Goal: Task Accomplishment & Management: Manage account settings

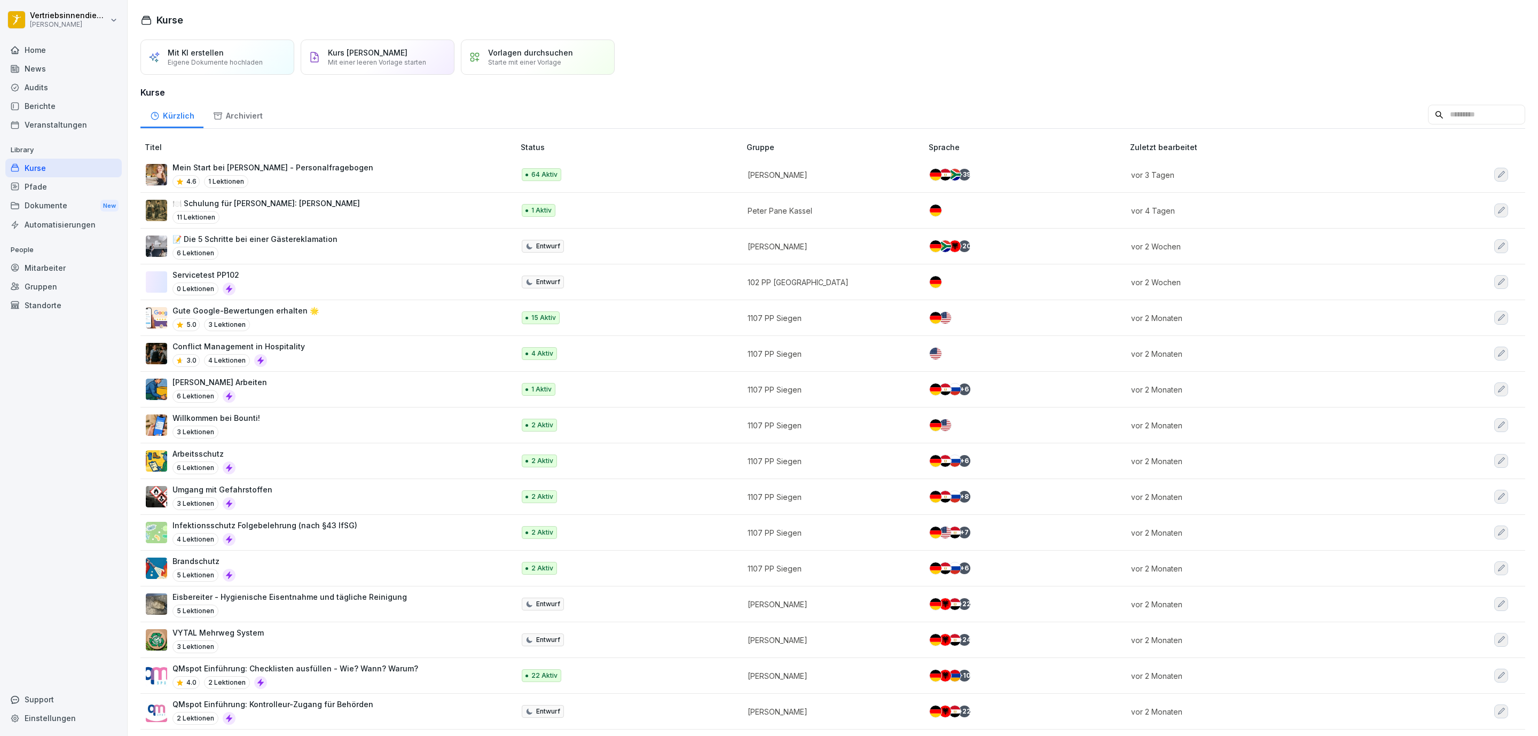
click at [65, 263] on div "Mitarbeiter" at bounding box center [63, 267] width 116 height 19
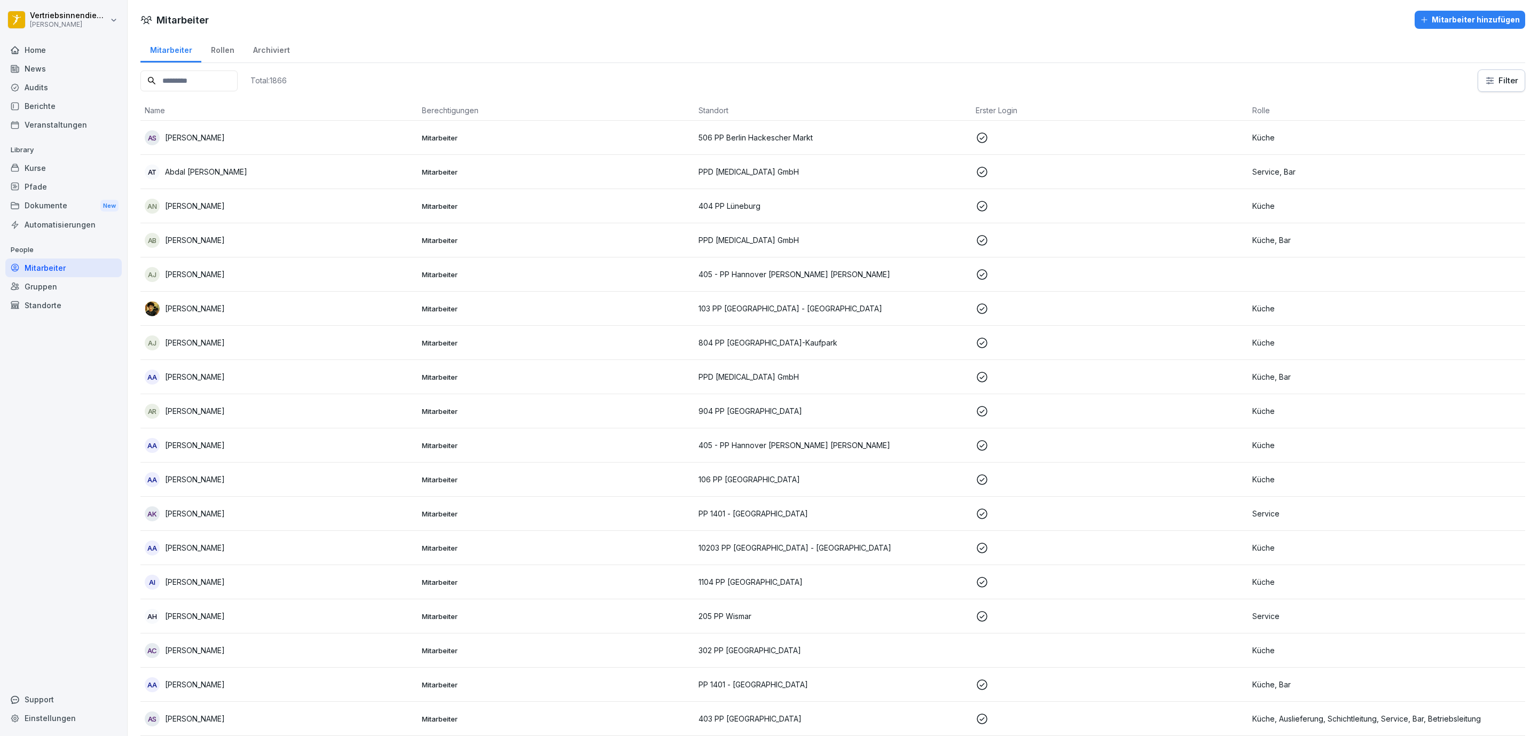
click at [196, 78] on input at bounding box center [188, 80] width 97 height 21
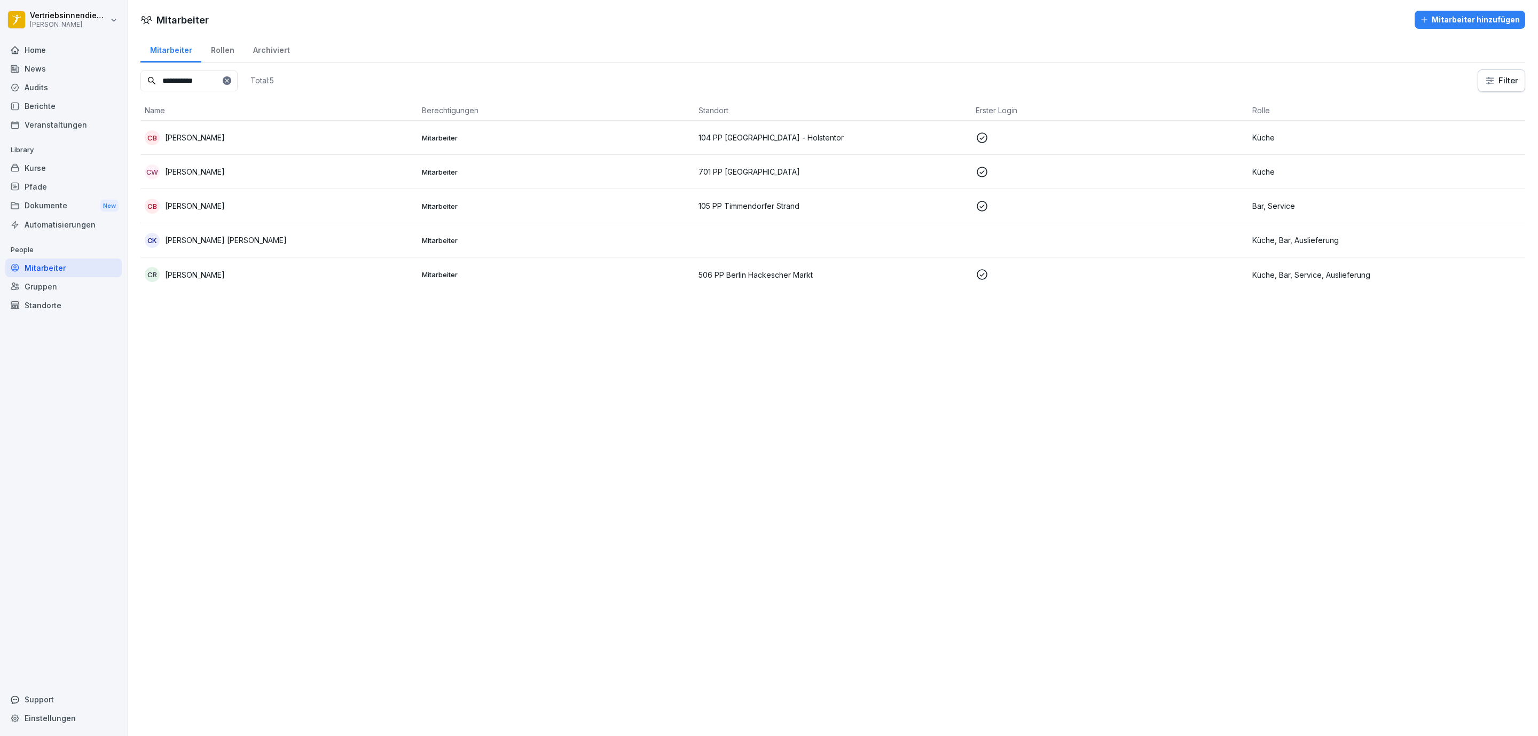
type input "**********"
click at [276, 240] on p "[PERSON_NAME] [PERSON_NAME]" at bounding box center [226, 239] width 122 height 11
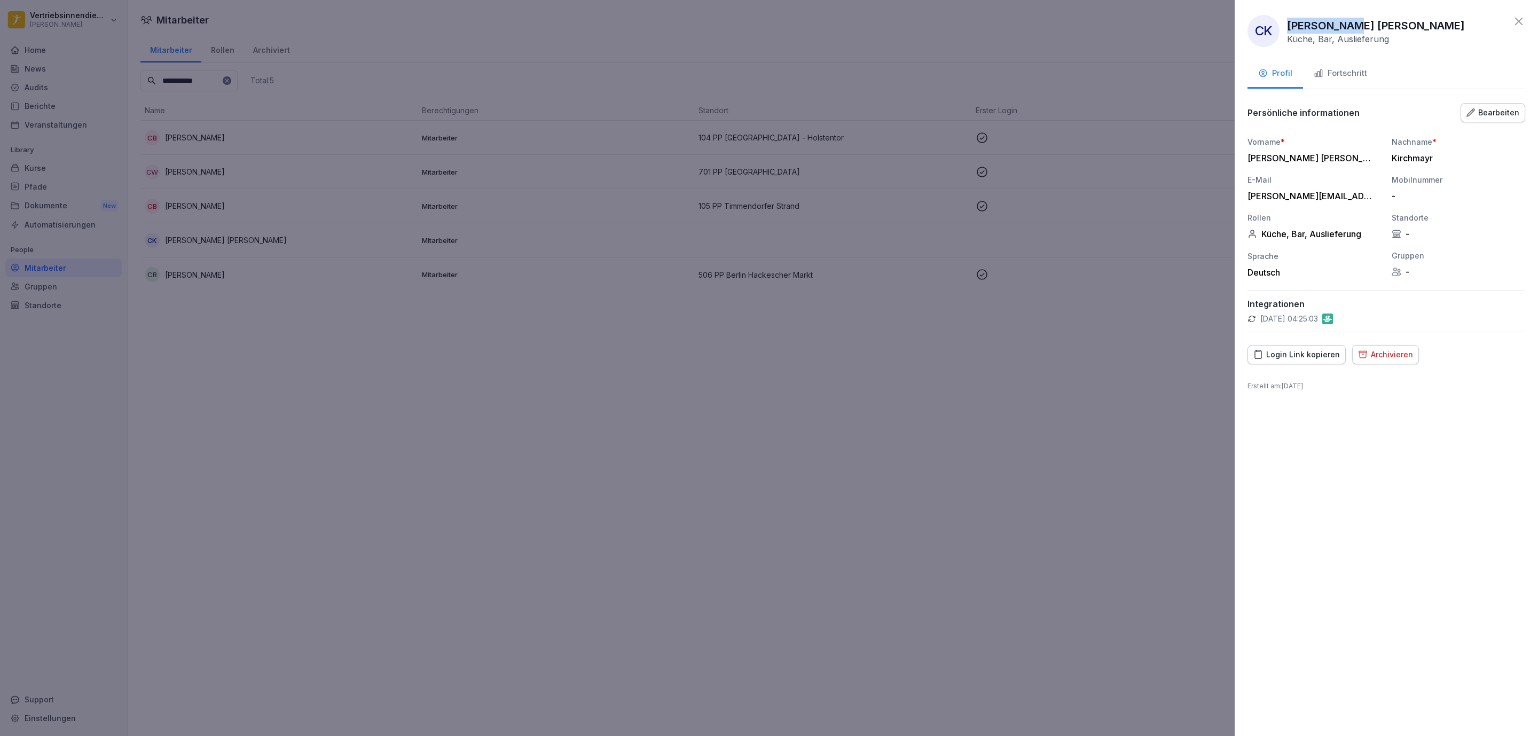
drag, startPoint x: 1346, startPoint y: 24, endPoint x: 1282, endPoint y: 25, distance: 64.1
click at [1282, 25] on div "CK [PERSON_NAME] [PERSON_NAME] Küche, Bar, Auslieferung" at bounding box center [1355, 31] width 217 height 32
copy p "[PERSON_NAME]"
click at [404, 101] on div at bounding box center [769, 368] width 1538 height 736
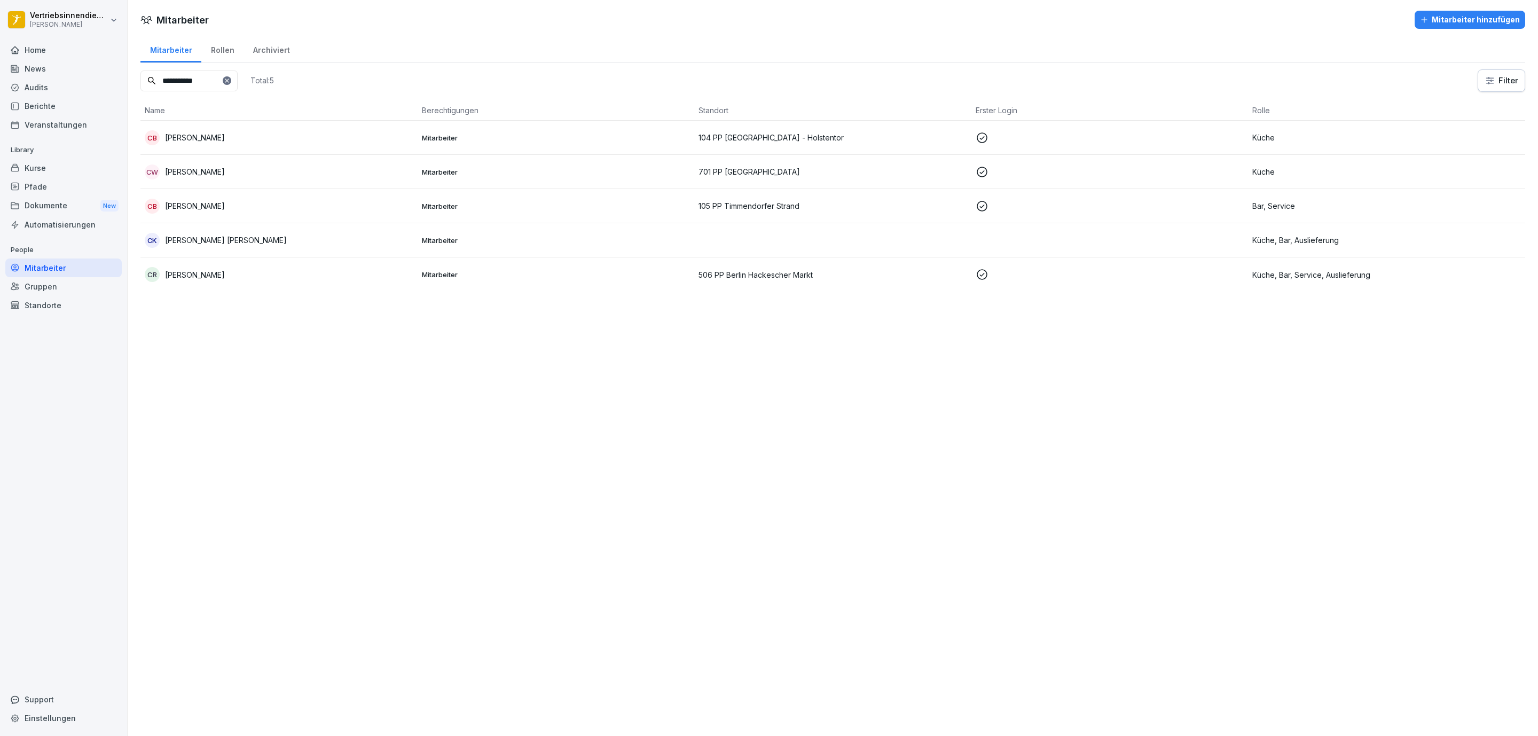
click at [272, 47] on div "Archiviert" at bounding box center [271, 48] width 56 height 27
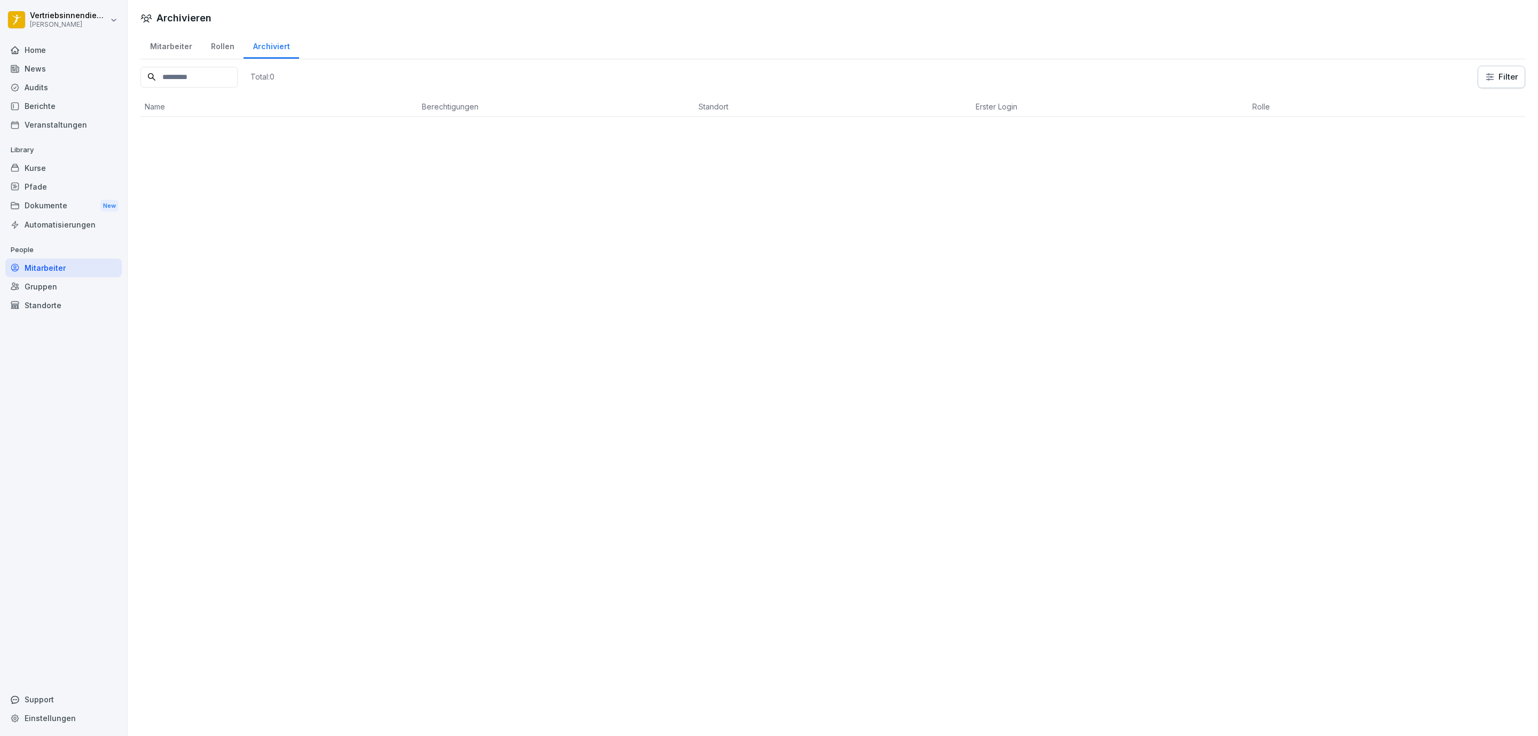
click at [204, 73] on input at bounding box center [188, 77] width 97 height 21
paste input "**********"
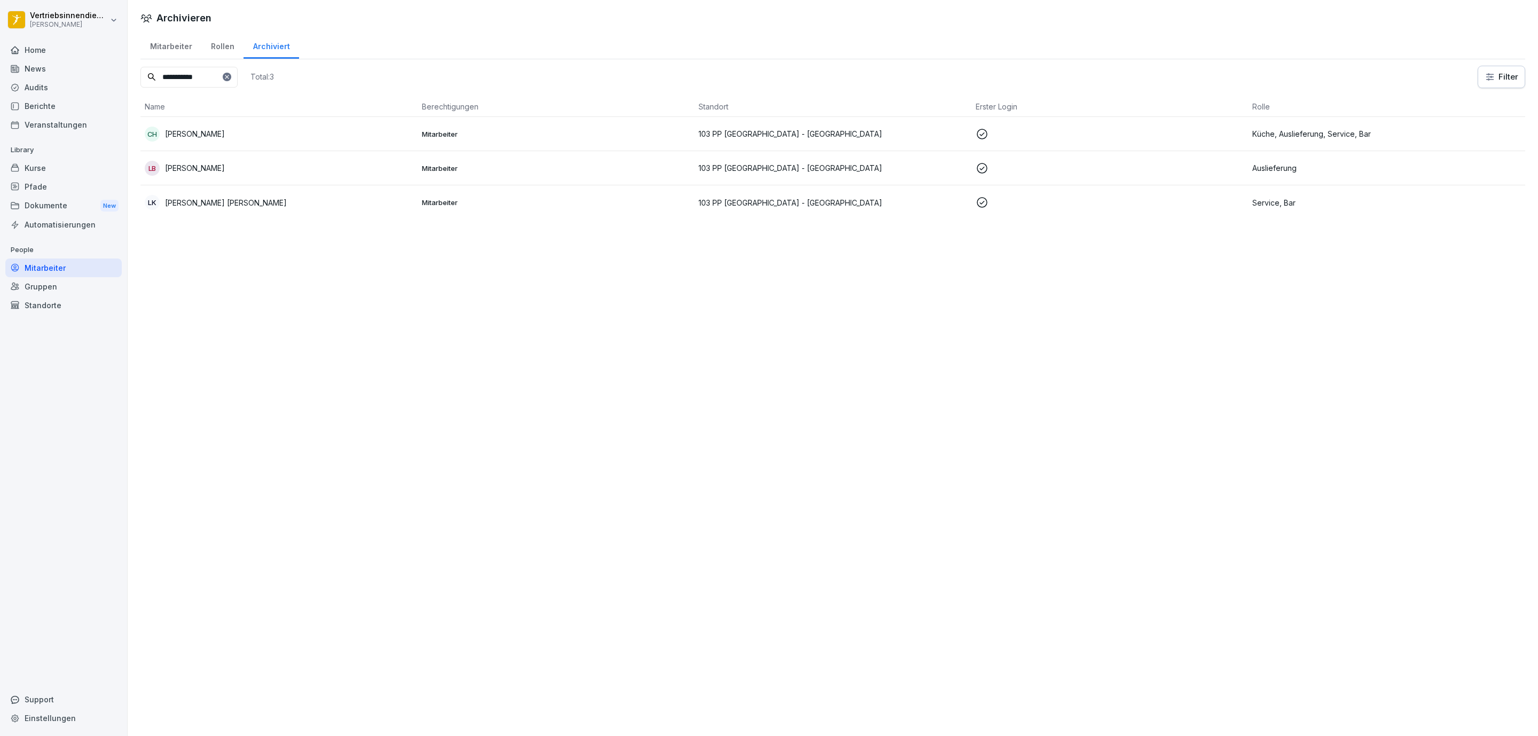
type input "**********"
click at [176, 49] on div "Mitarbeiter" at bounding box center [170, 44] width 61 height 27
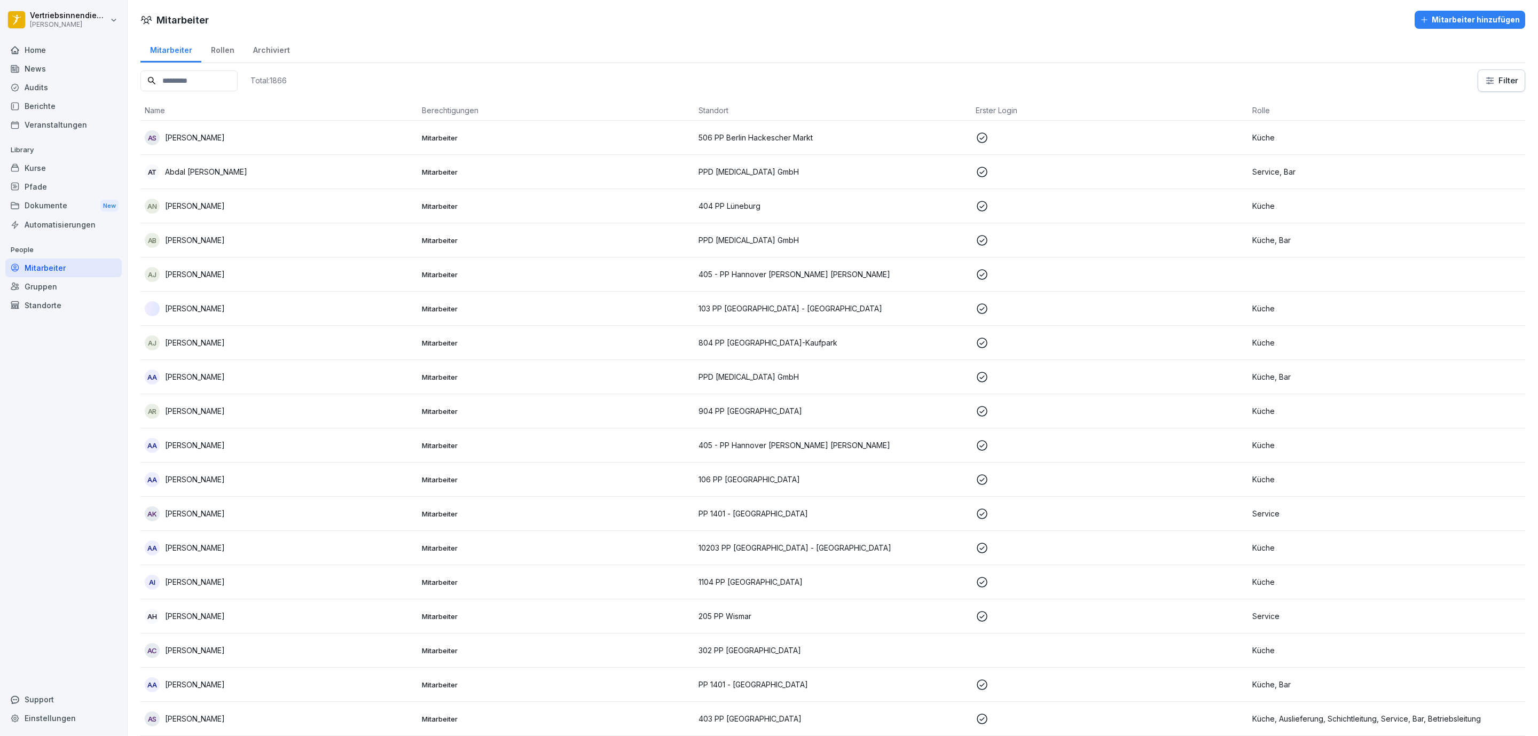
click at [52, 266] on div at bounding box center [769, 368] width 1538 height 736
click at [220, 348] on div at bounding box center [769, 368] width 1538 height 736
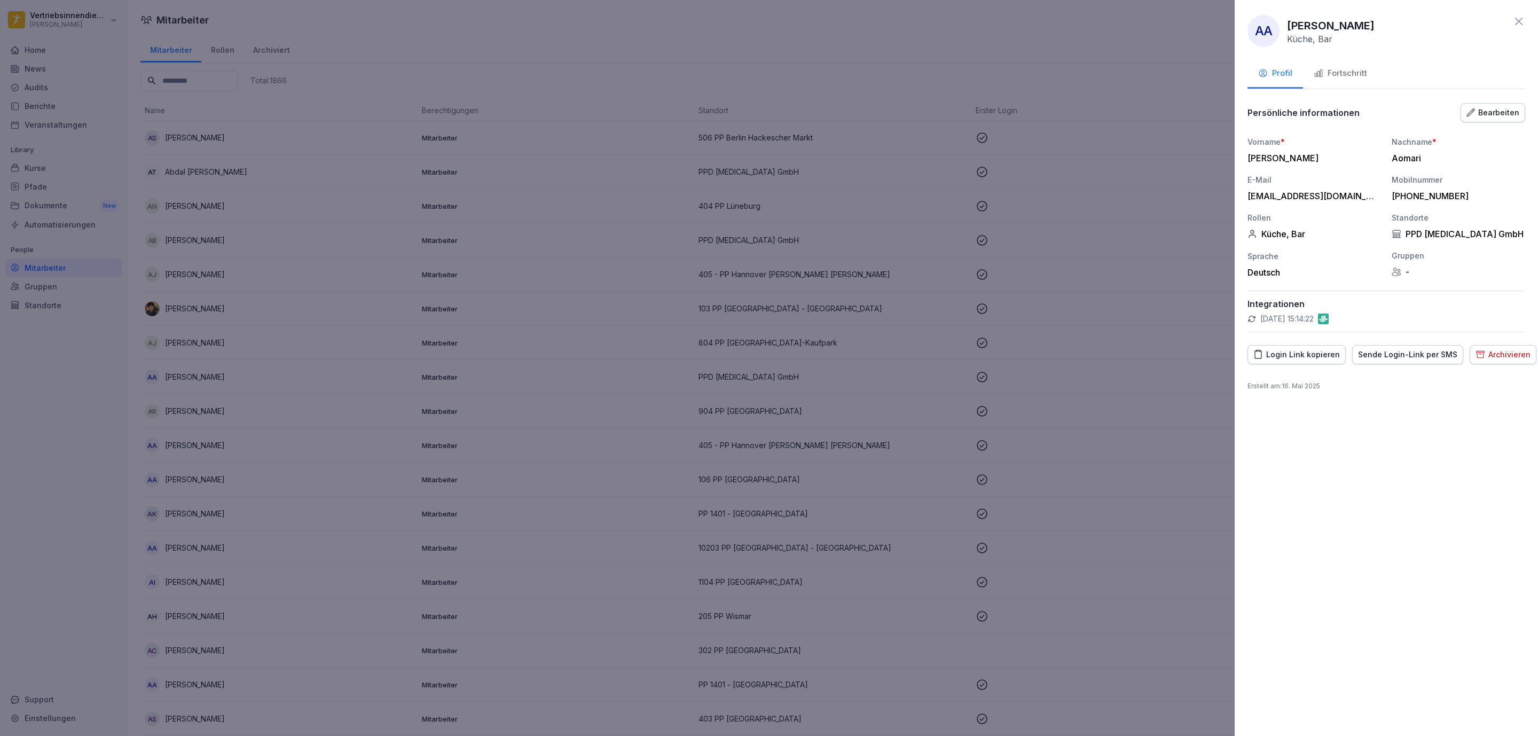
click at [634, 157] on div at bounding box center [769, 368] width 1538 height 736
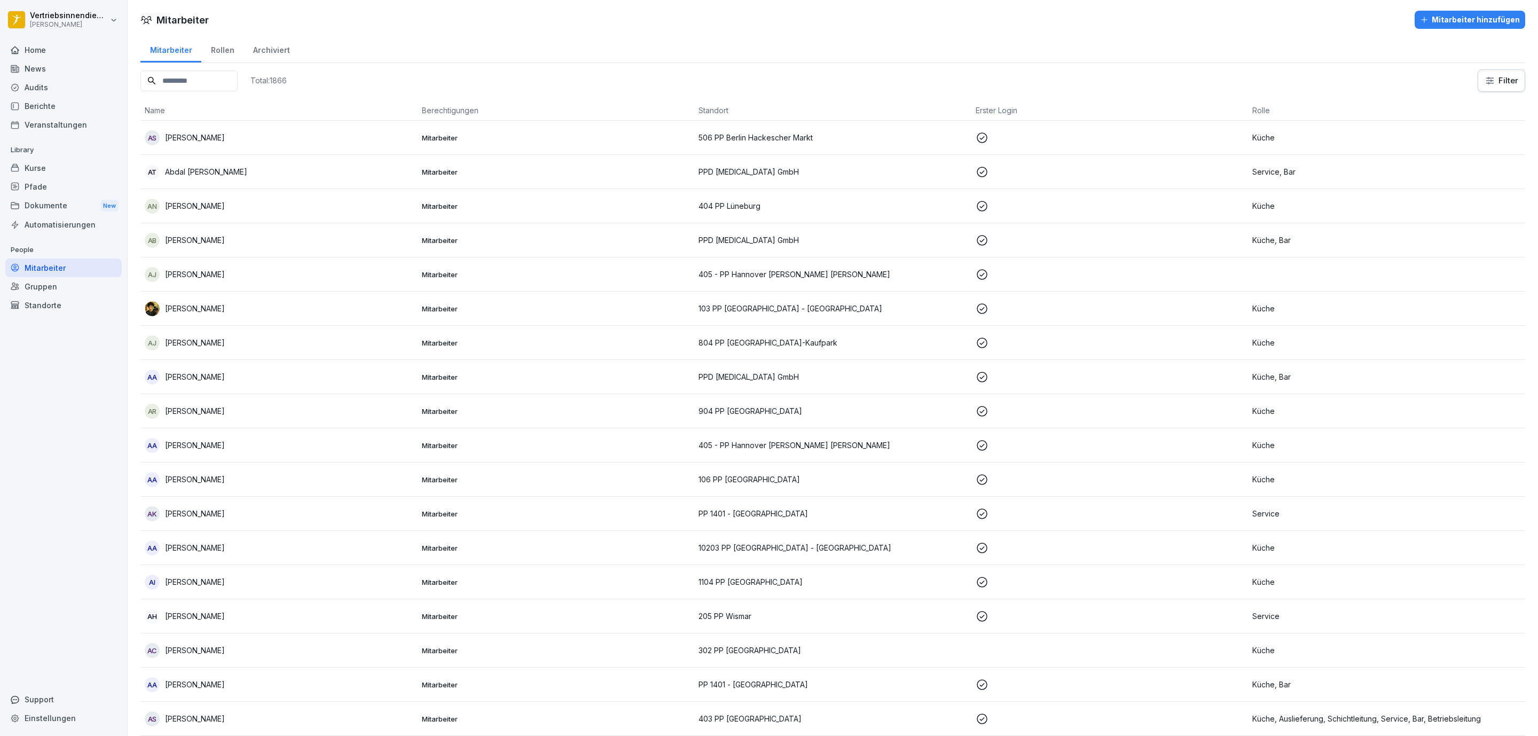
click at [186, 81] on input at bounding box center [188, 80] width 97 height 21
paste input "**********"
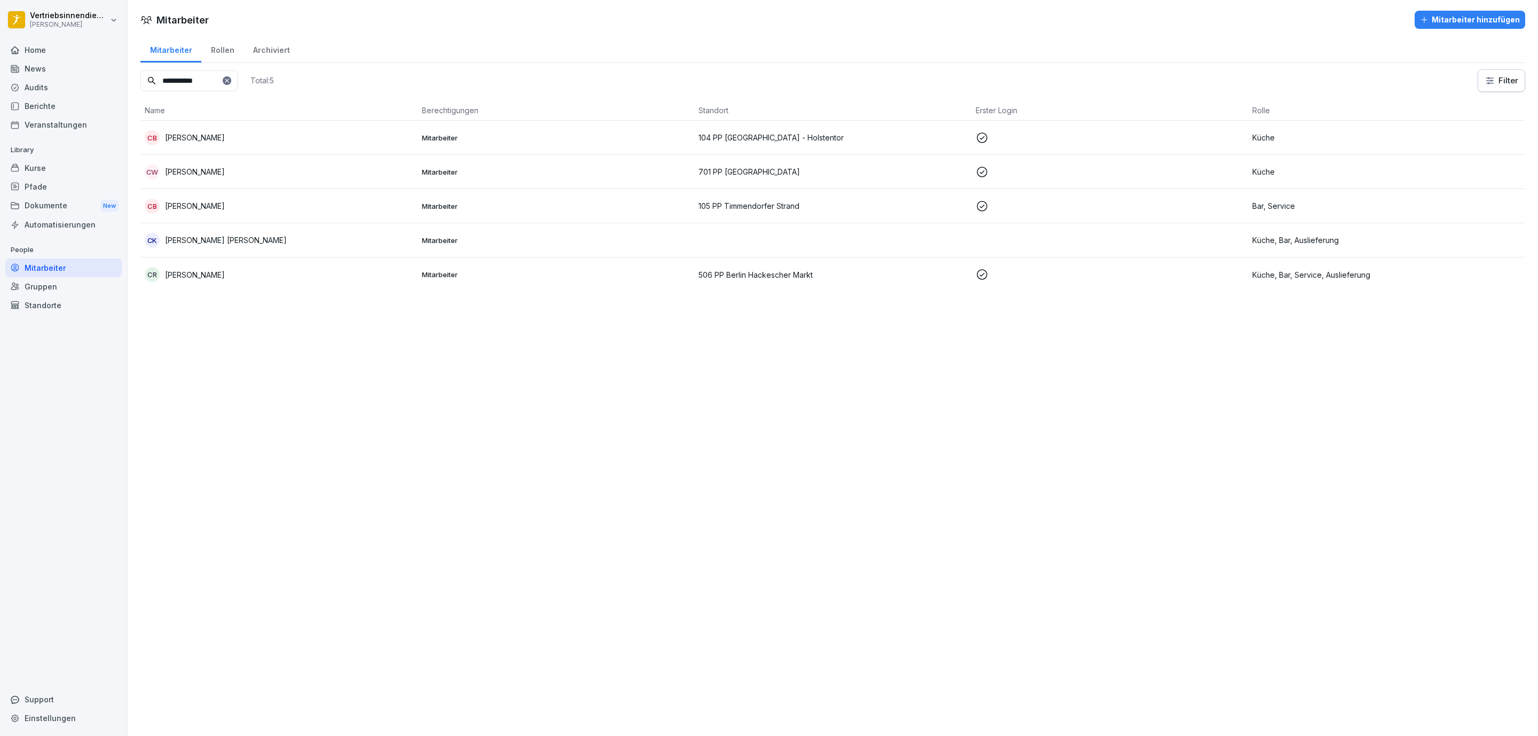
type input "**********"
click at [233, 234] on p "[PERSON_NAME] [PERSON_NAME]" at bounding box center [226, 239] width 122 height 11
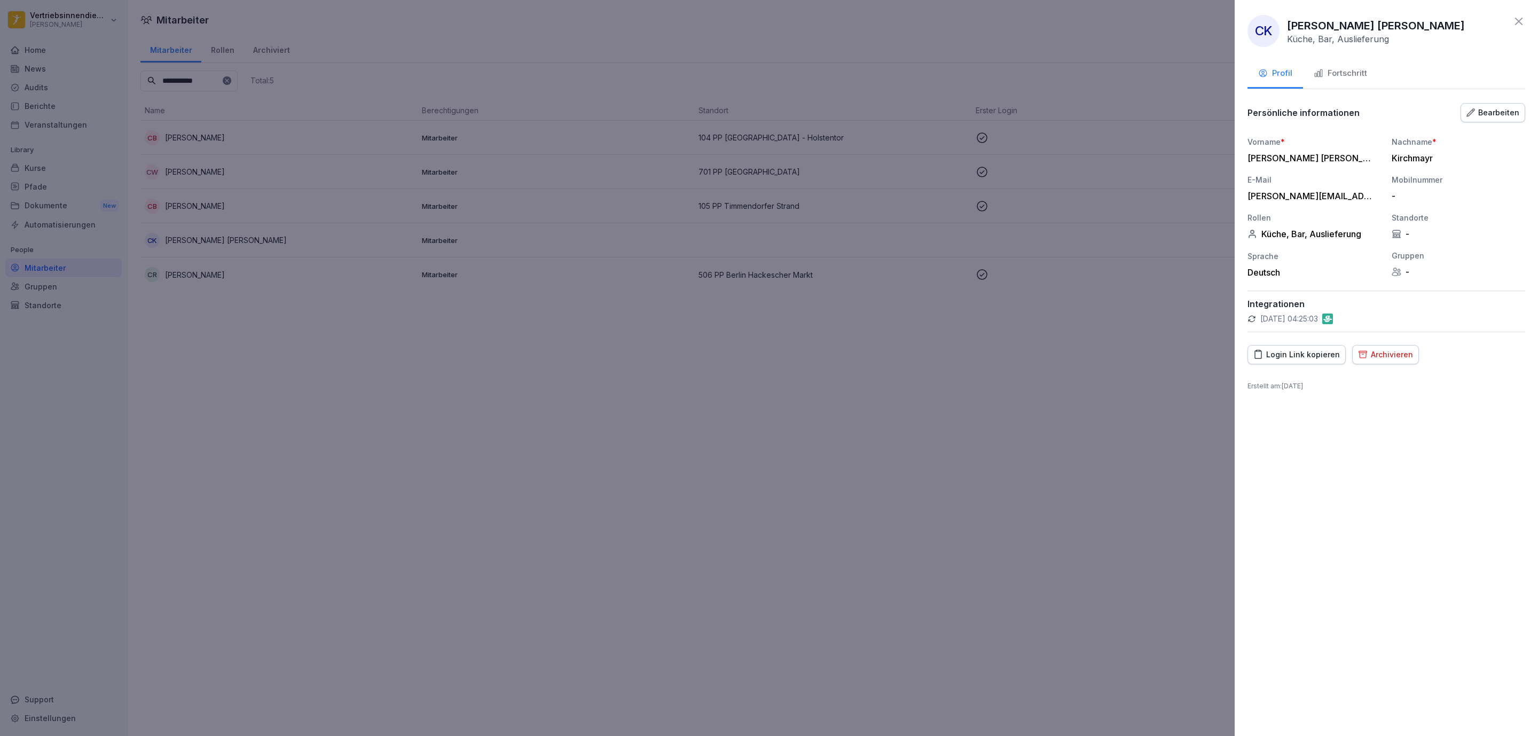
click at [1496, 111] on div "Bearbeiten" at bounding box center [1492, 113] width 53 height 12
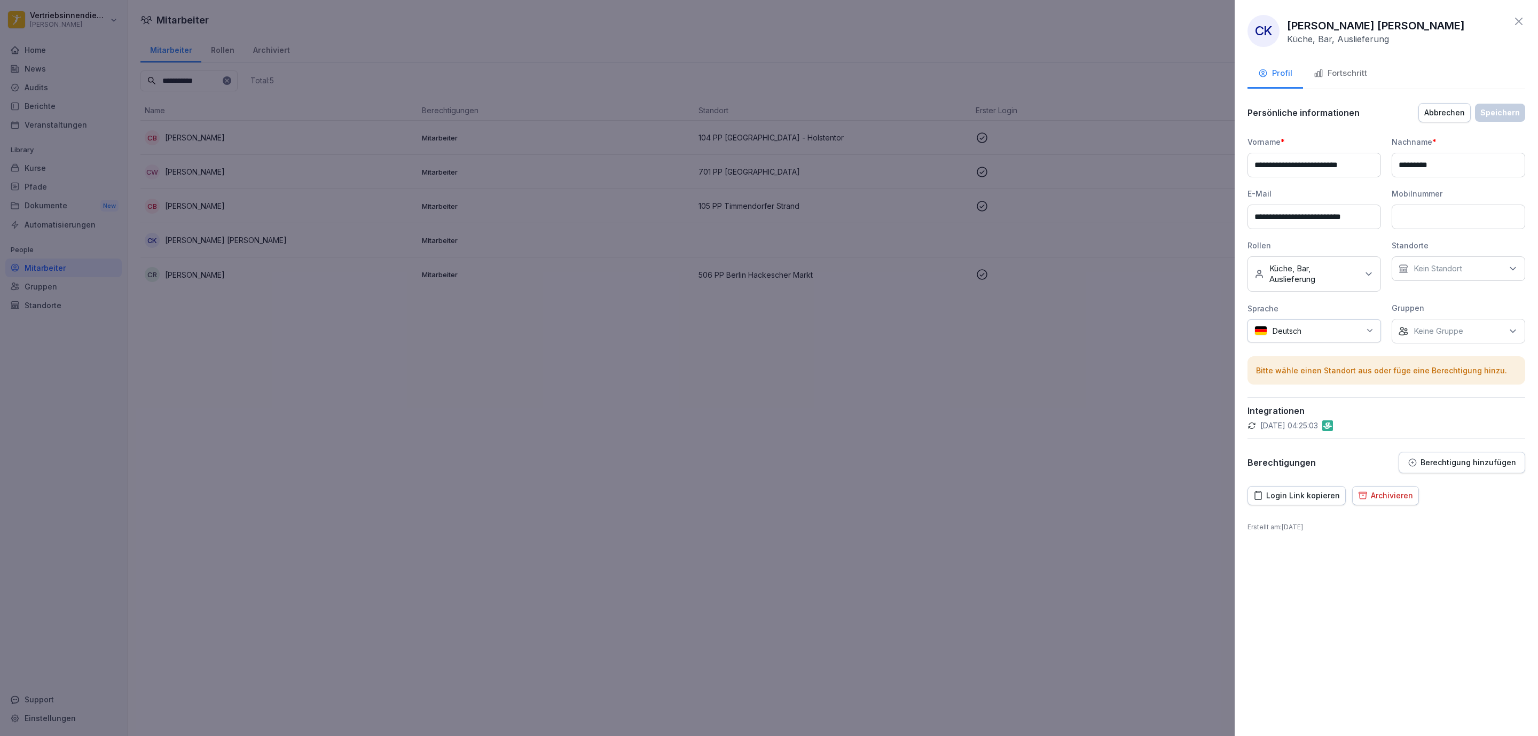
click at [1429, 270] on p "Kein Standort" at bounding box center [1437, 268] width 49 height 11
type input "****"
click at [1458, 324] on label "PP 1402 - Dessau-Roßlau" at bounding box center [1461, 319] width 94 height 10
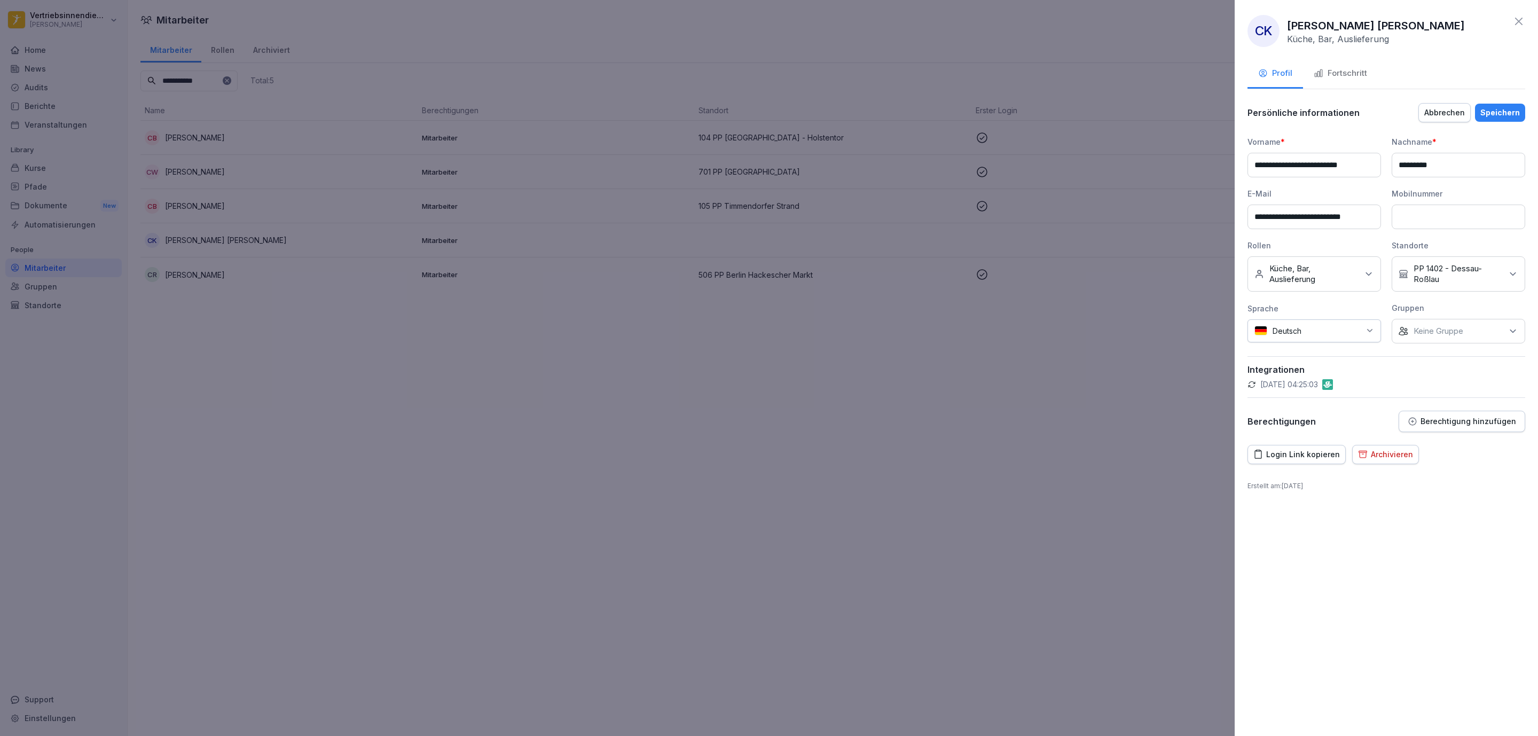
click at [1500, 114] on div "Speichern" at bounding box center [1500, 113] width 40 height 12
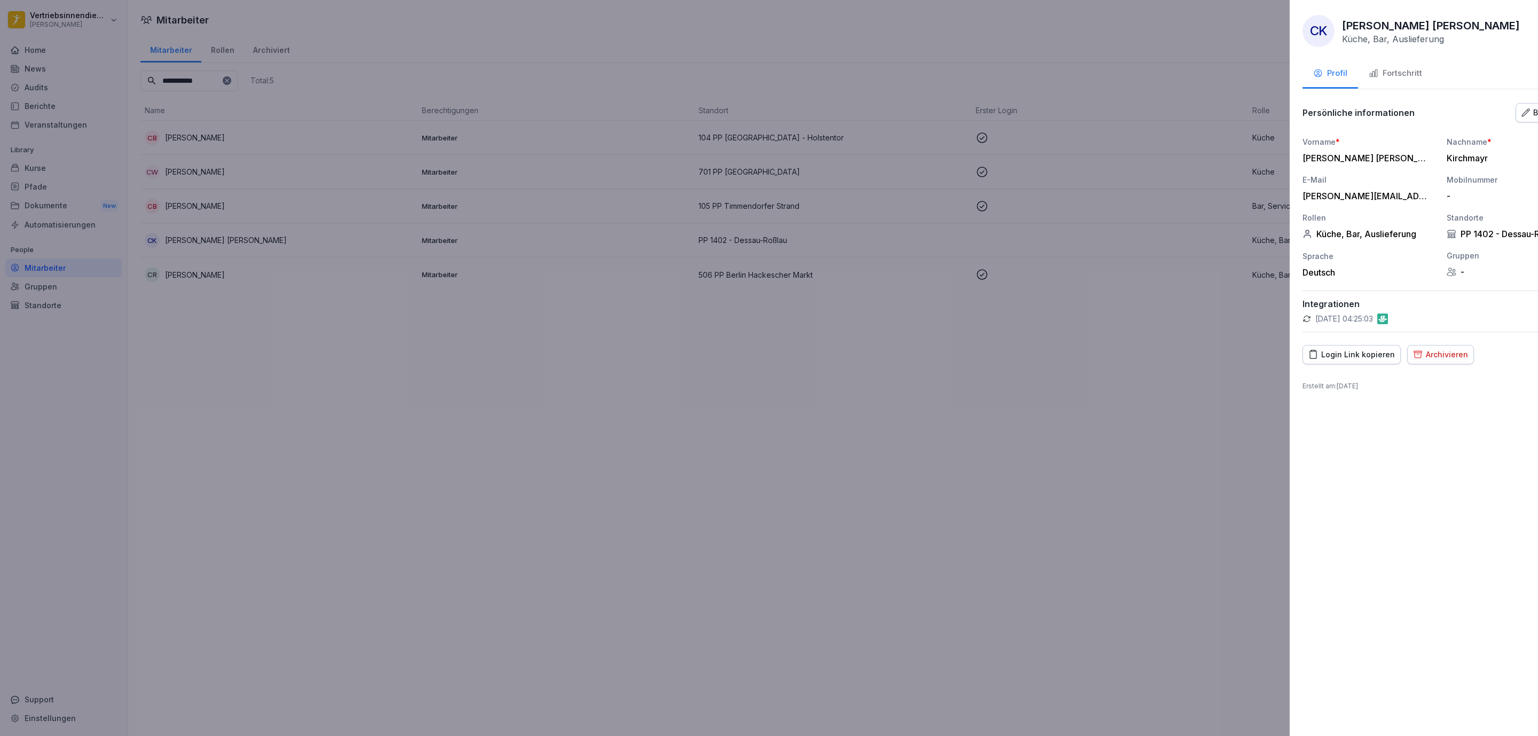
click at [963, 416] on div at bounding box center [769, 368] width 1538 height 736
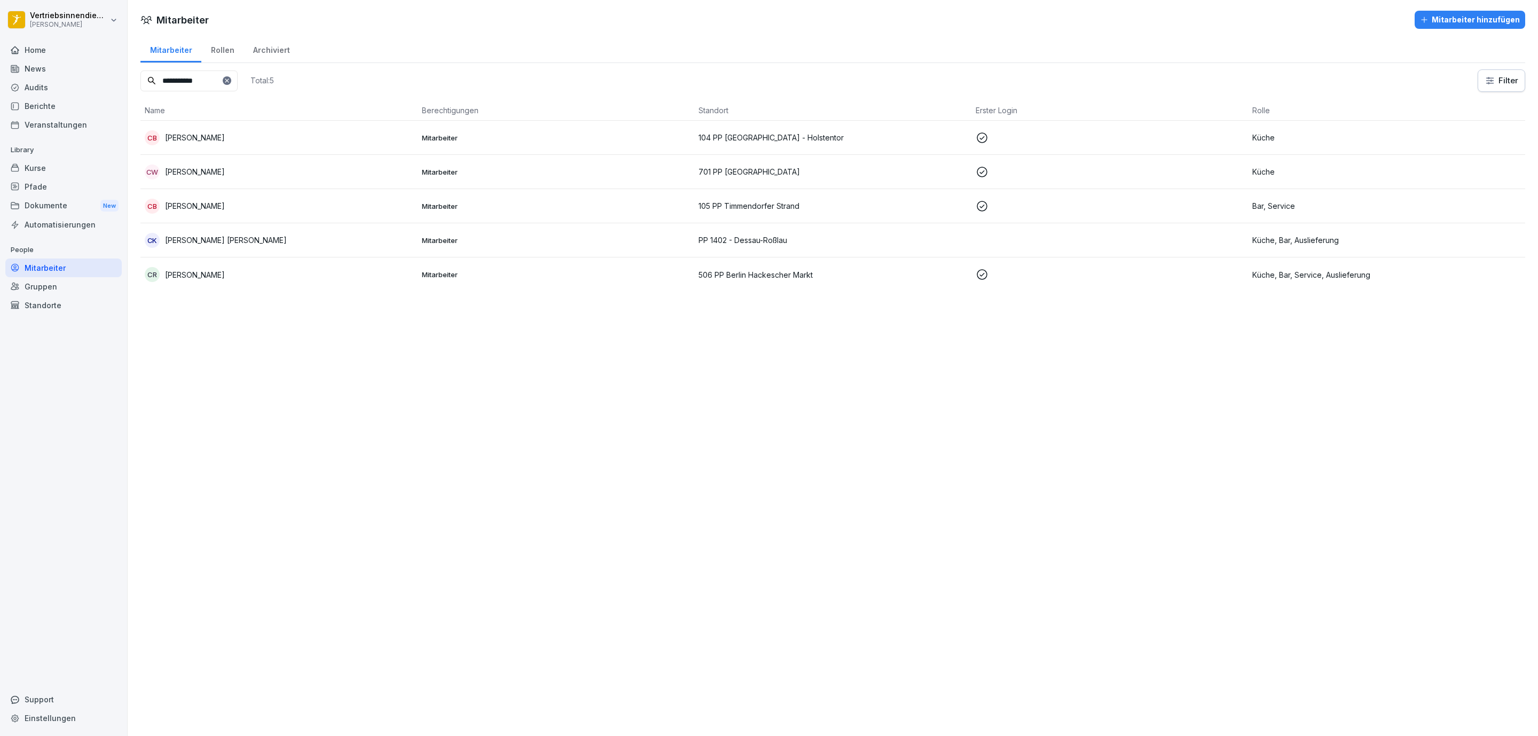
click at [60, 186] on div "Pfade" at bounding box center [63, 186] width 116 height 19
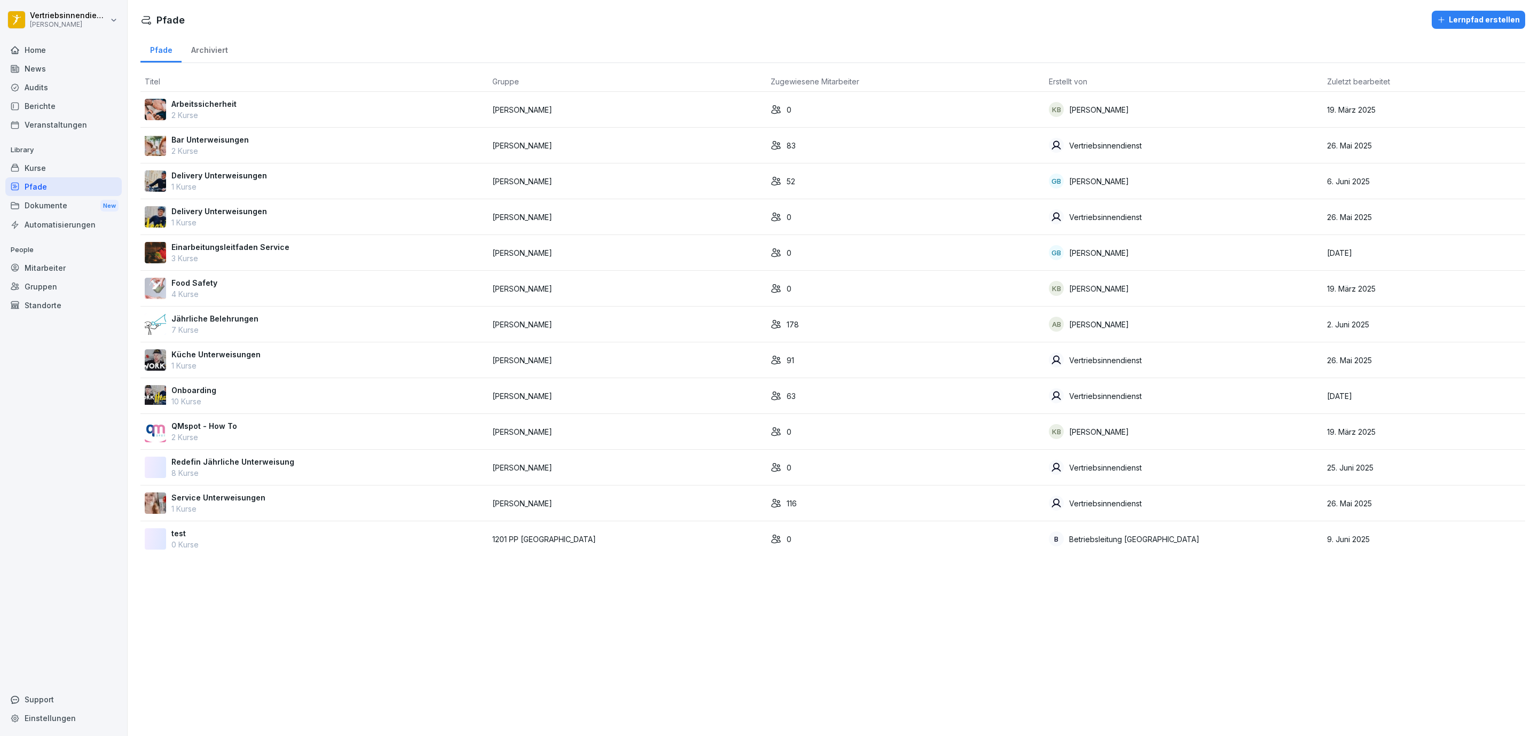
click at [59, 169] on div "Kurse" at bounding box center [63, 168] width 116 height 19
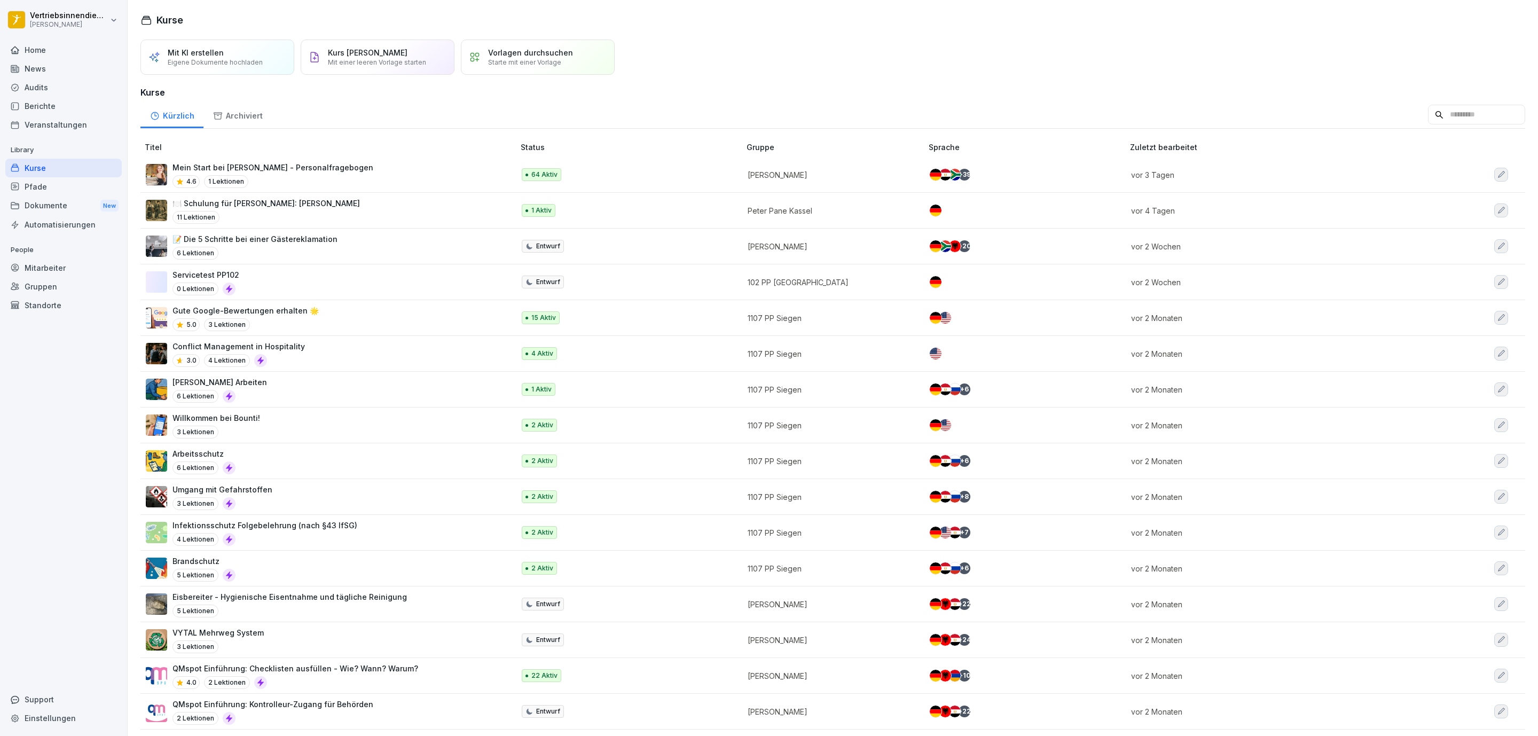
click at [39, 185] on div "Pfade" at bounding box center [63, 186] width 116 height 19
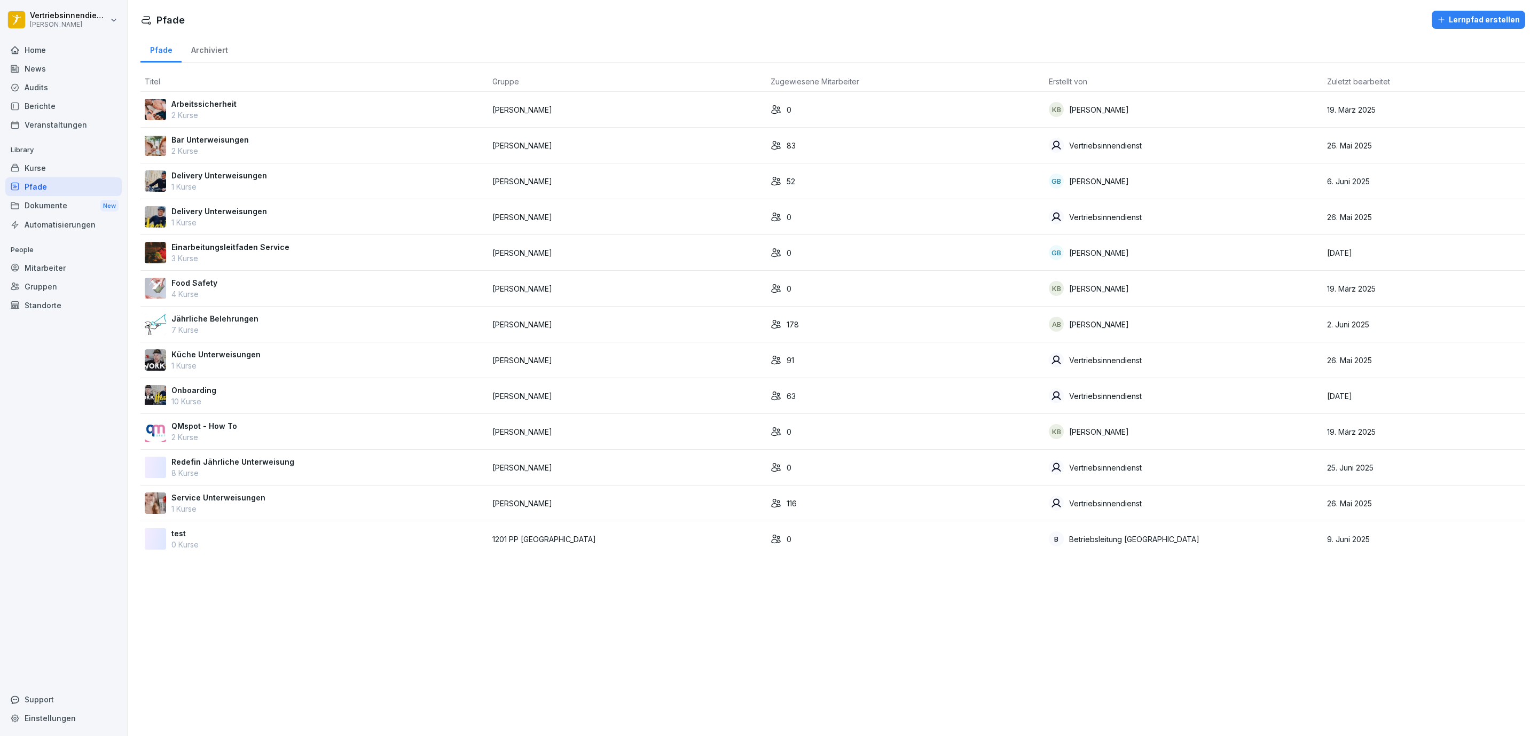
click at [49, 173] on div "Kurse" at bounding box center [63, 168] width 116 height 19
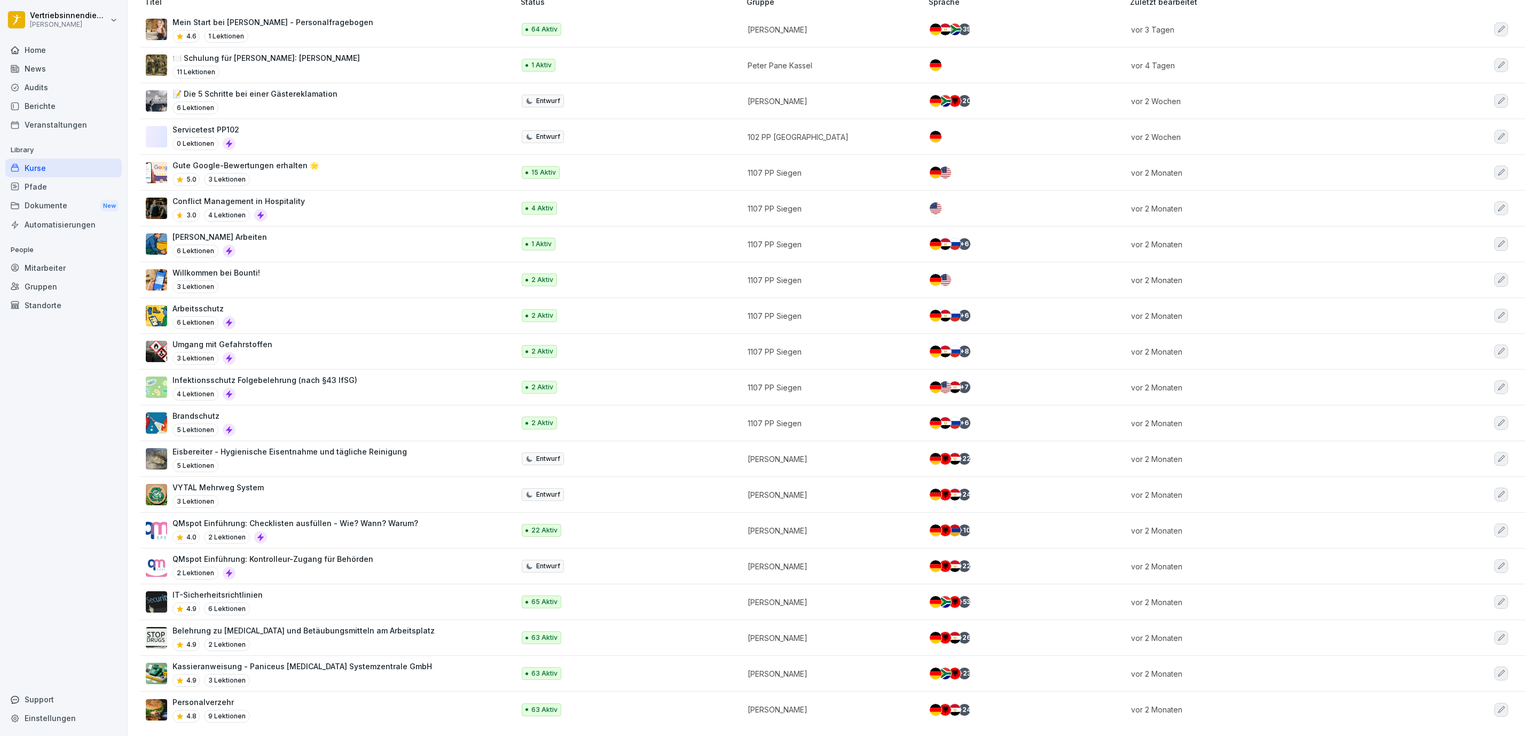
scroll to position [162, 0]
click at [36, 185] on div "Pfade" at bounding box center [63, 186] width 116 height 19
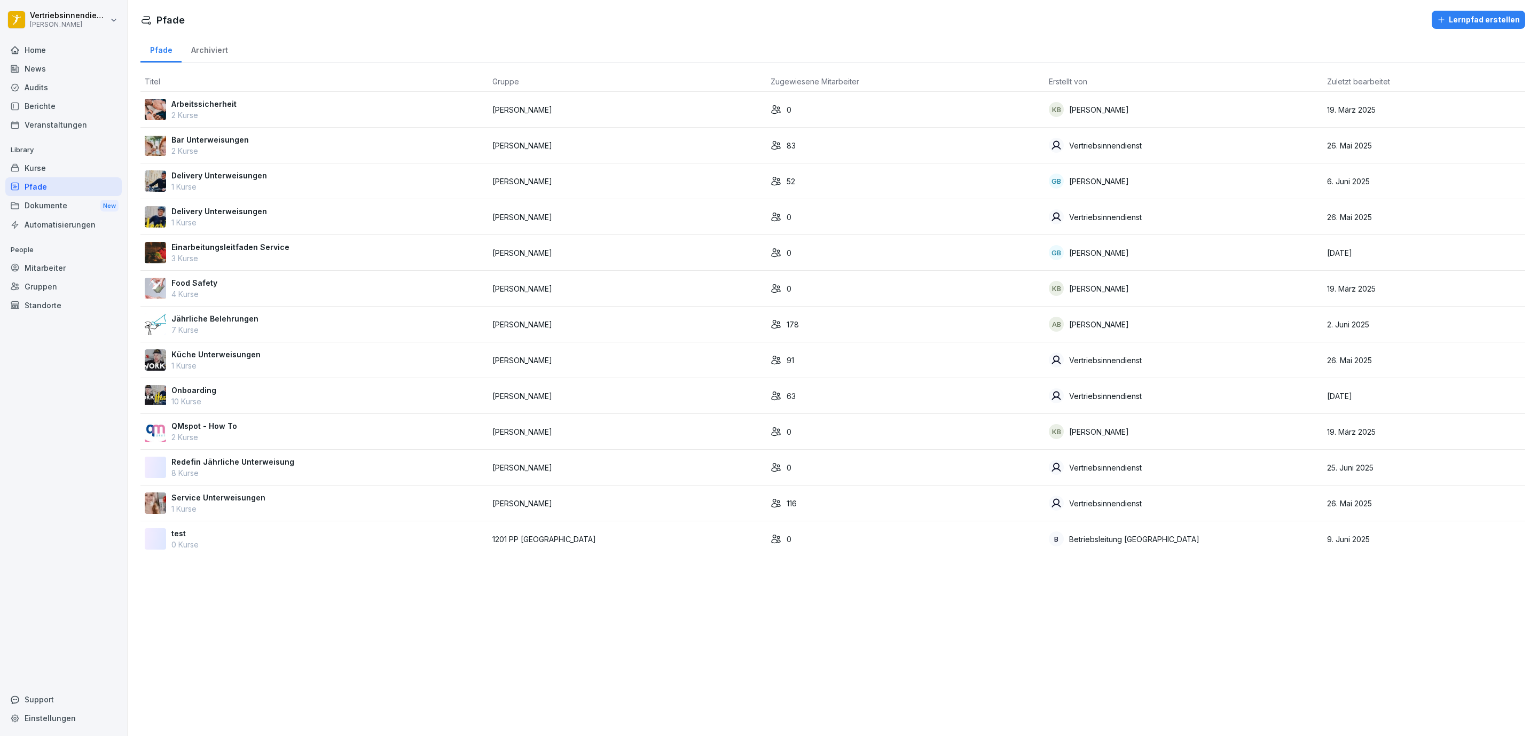
click at [261, 322] on div "Jährliche Belehrungen 7 Kurse" at bounding box center [314, 324] width 339 height 22
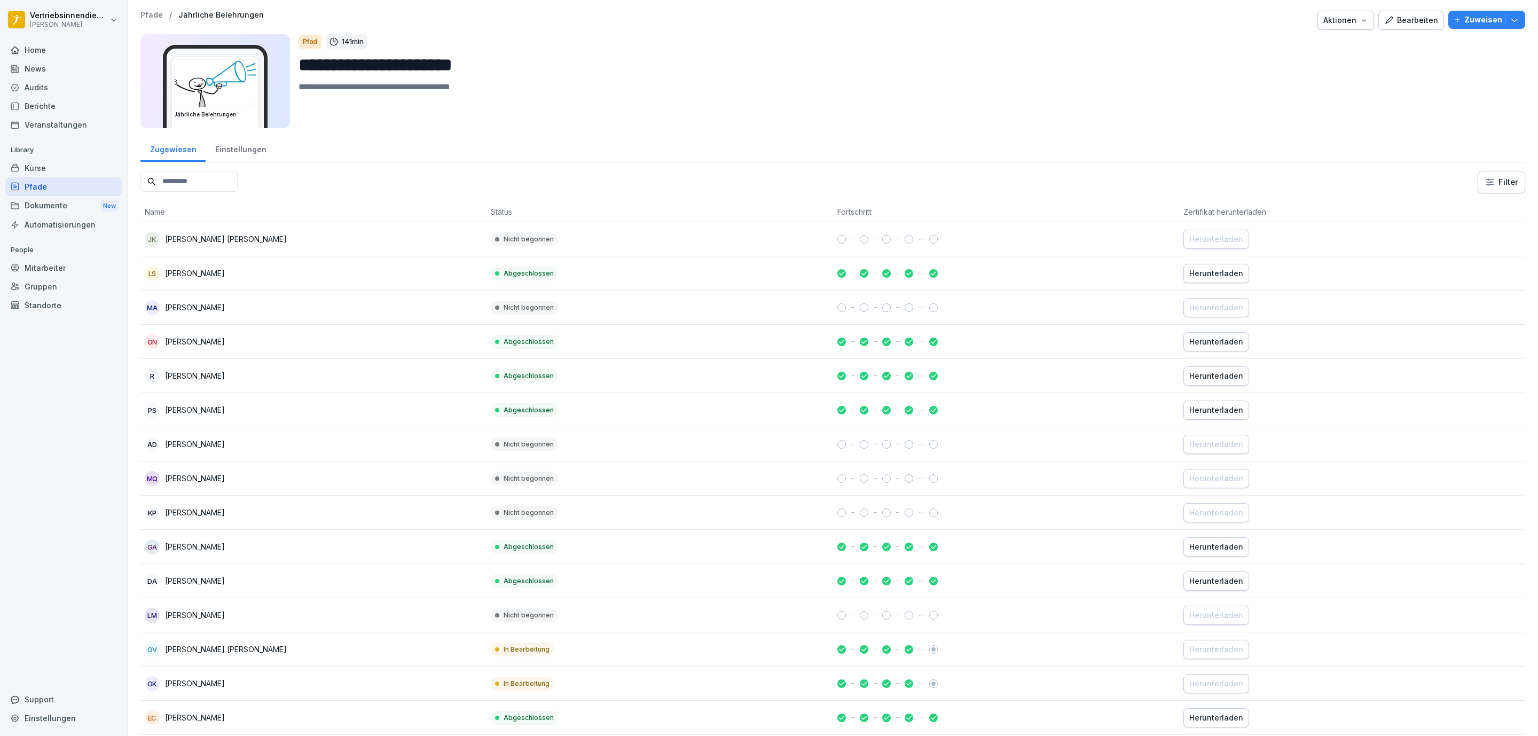
click at [1465, 20] on p "Zuweisen" at bounding box center [1483, 20] width 38 height 12
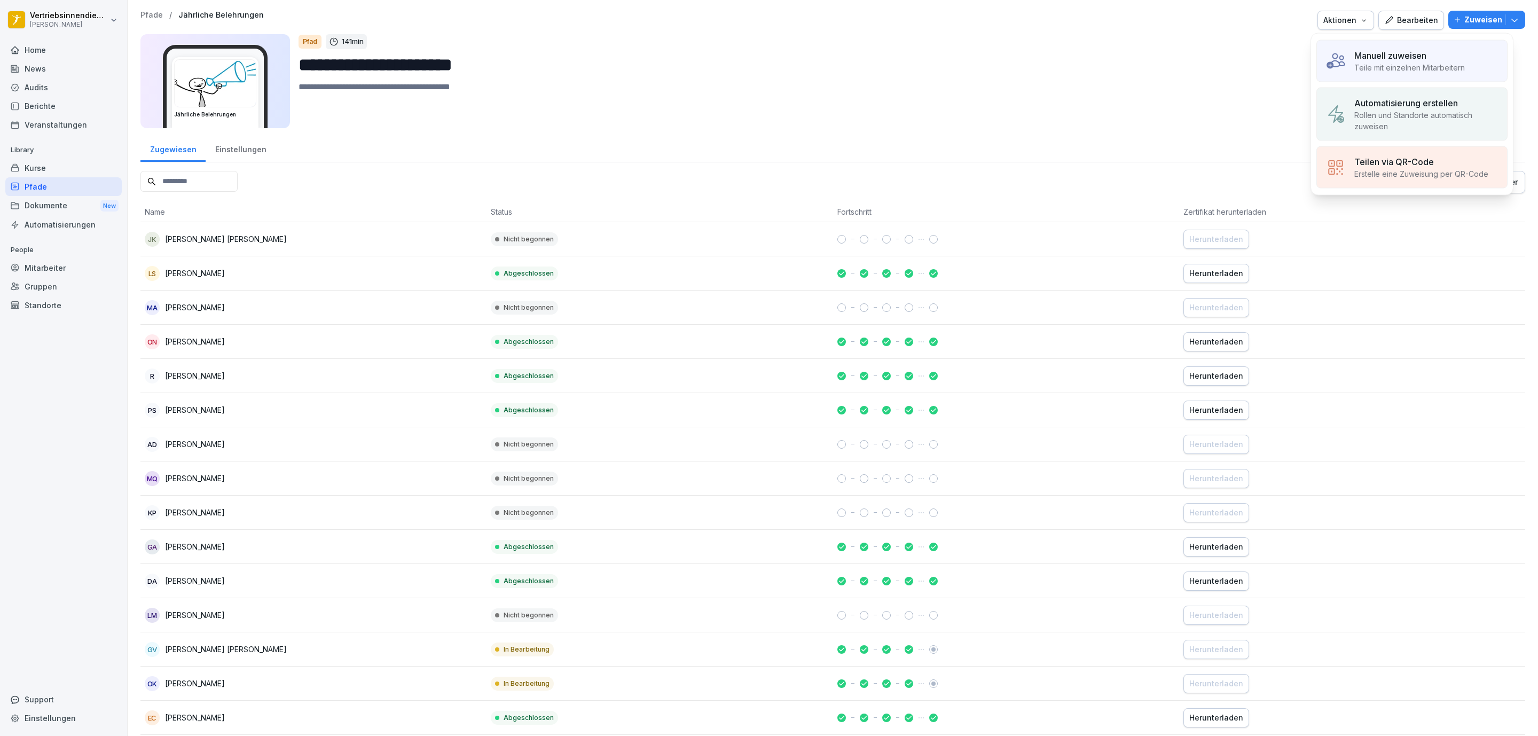
click at [1390, 70] on p "Teile mit einzelnen Mitarbeitern" at bounding box center [1409, 67] width 111 height 11
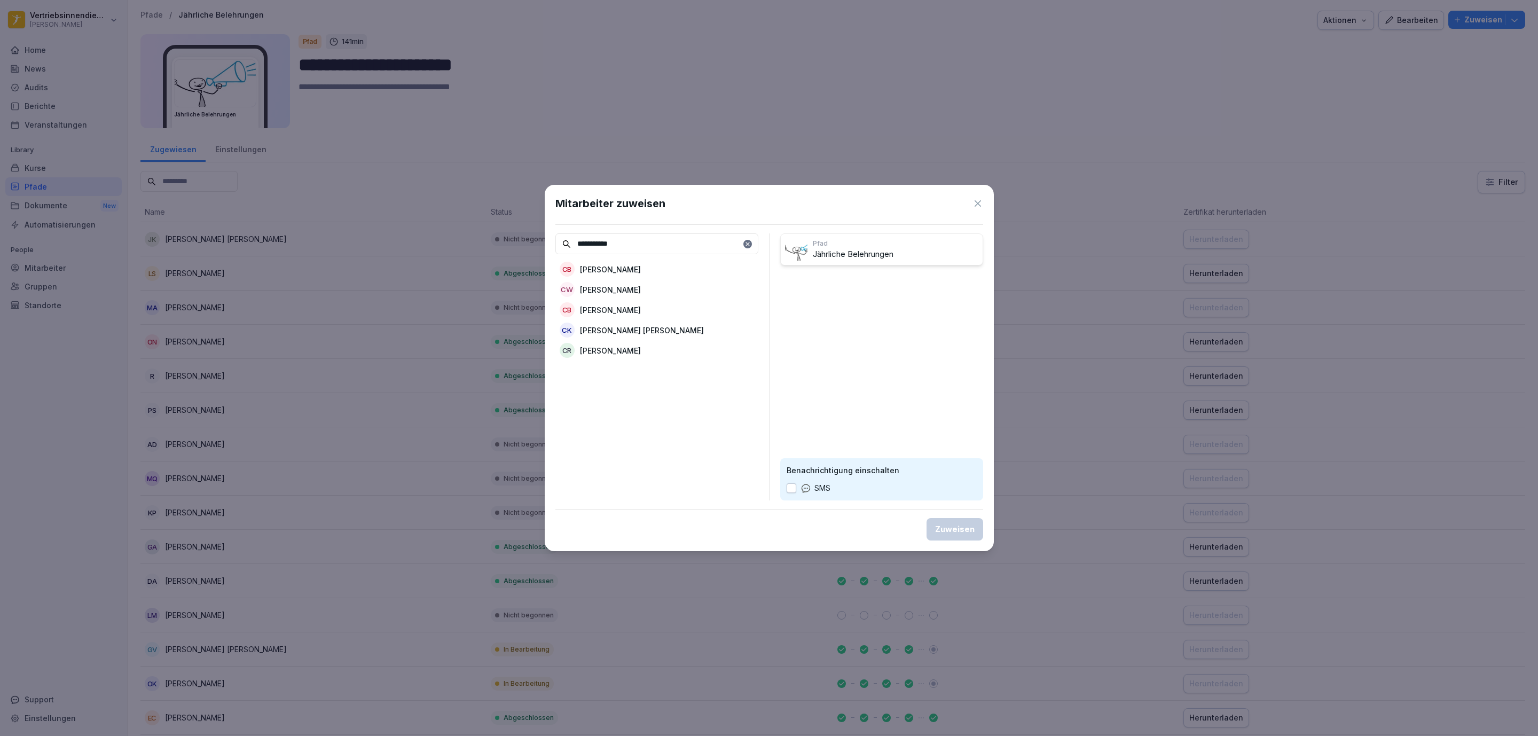
type input "**********"
click at [674, 332] on p "[PERSON_NAME] [PERSON_NAME]" at bounding box center [642, 330] width 124 height 11
click at [963, 529] on div "Zuweisen" at bounding box center [955, 529] width 40 height 12
